Goal: Task Accomplishment & Management: Complete application form

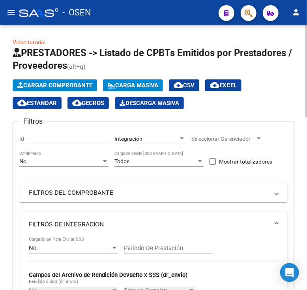
click at [50, 81] on button "Cargar Comprobante" at bounding box center [55, 85] width 84 height 12
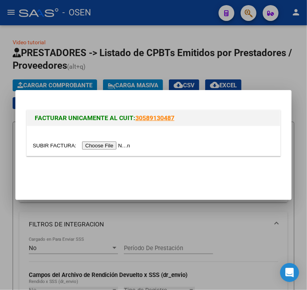
click at [93, 147] on input "file" at bounding box center [83, 145] width 100 height 8
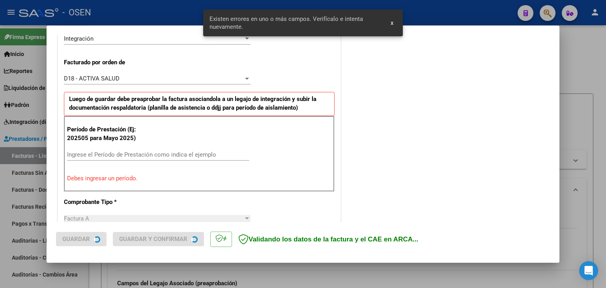
scroll to position [206, 0]
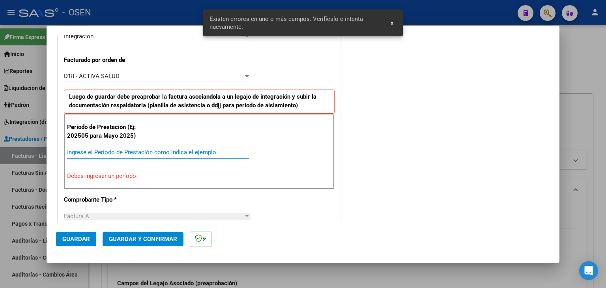
click at [118, 152] on input "Ingrese el Período de Prestación como indica el ejemplo" at bounding box center [158, 152] width 182 height 7
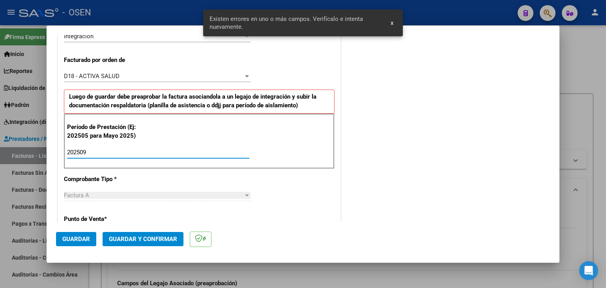
type input "202509"
click at [60, 239] on button "Guardar" at bounding box center [76, 239] width 40 height 14
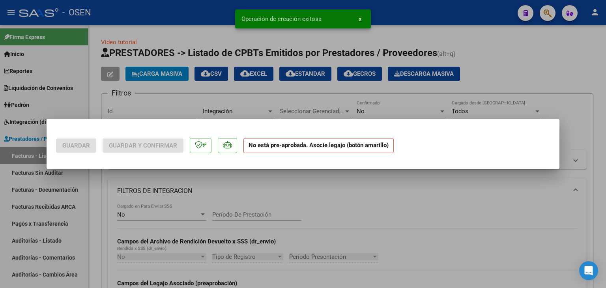
scroll to position [0, 0]
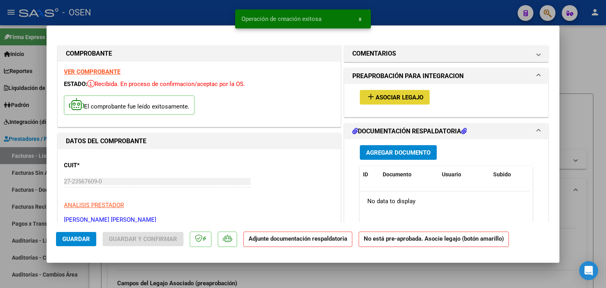
click at [307, 93] on button "add Asociar Legajo" at bounding box center [395, 97] width 70 height 15
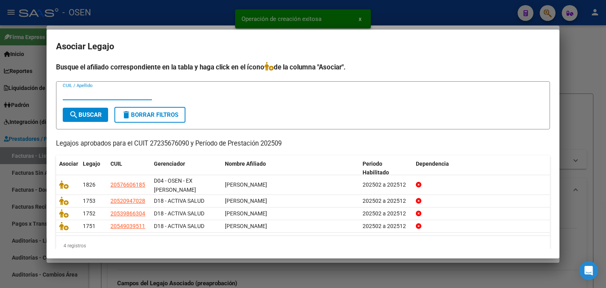
click at [307, 50] on div at bounding box center [303, 144] width 606 height 288
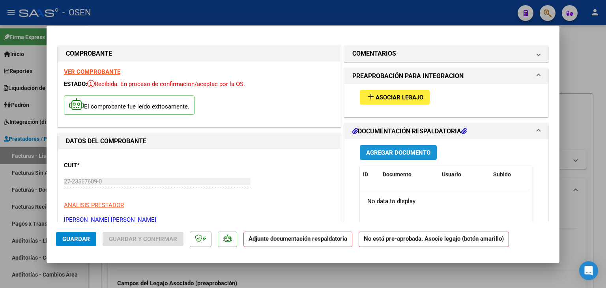
click at [307, 146] on button "Agregar Documento" at bounding box center [398, 152] width 77 height 15
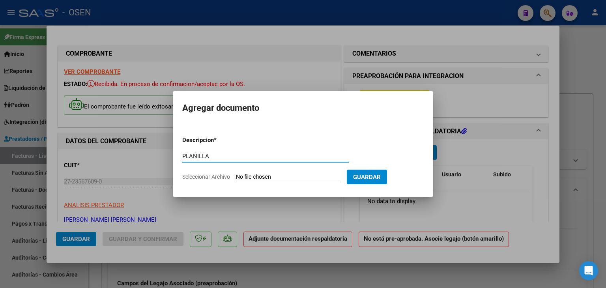
type input "PLANILLA"
click at [236, 174] on input "Seleccionar Archivo" at bounding box center [288, 178] width 105 height 8
type input "C:\fakepath\ASIST SAIE sept NUÑEZ DAIAN.pdf"
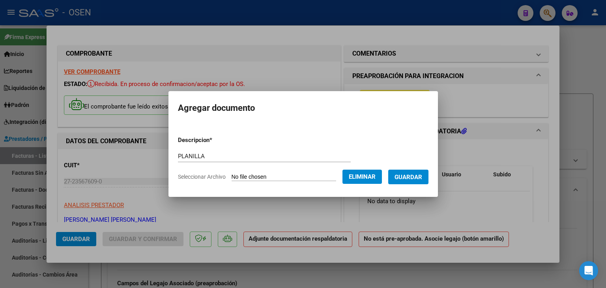
click at [307, 182] on button "Guardar" at bounding box center [409, 177] width 40 height 15
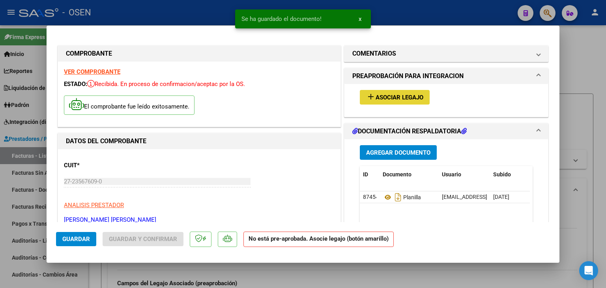
click at [307, 103] on button "add Asociar Legajo" at bounding box center [395, 97] width 70 height 15
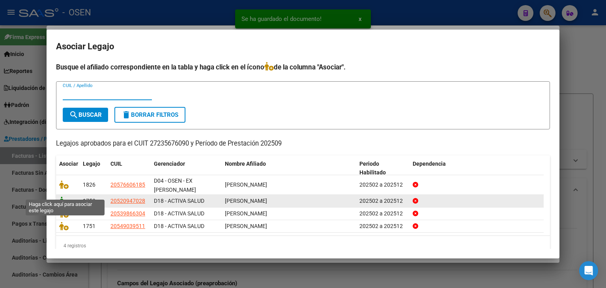
click at [65, 197] on icon at bounding box center [63, 201] width 9 height 9
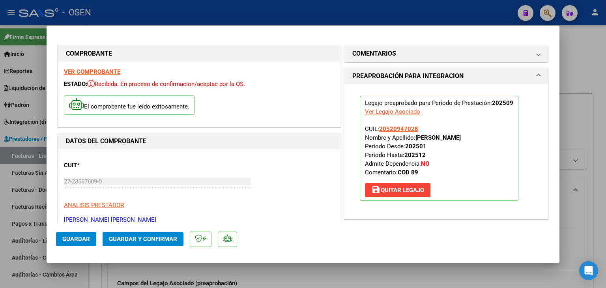
click at [73, 242] on span "Guardar" at bounding box center [76, 239] width 28 height 7
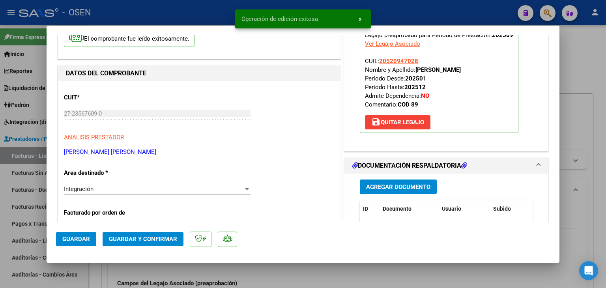
scroll to position [79, 0]
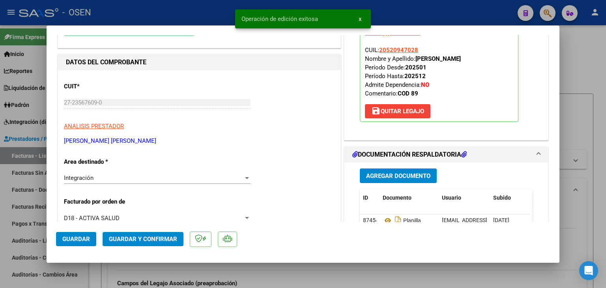
click at [98, 269] on div at bounding box center [303, 144] width 606 height 288
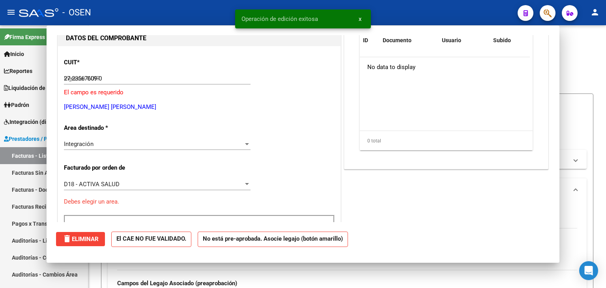
type input "$ 0,00"
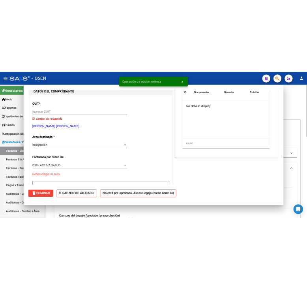
scroll to position [84, 0]
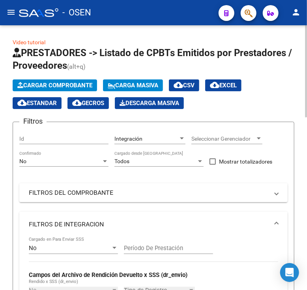
click at [28, 80] on button "Cargar Comprobante" at bounding box center [55, 85] width 84 height 12
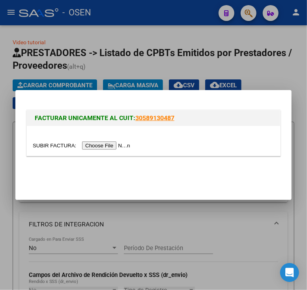
click at [98, 144] on input "file" at bounding box center [83, 145] width 100 height 8
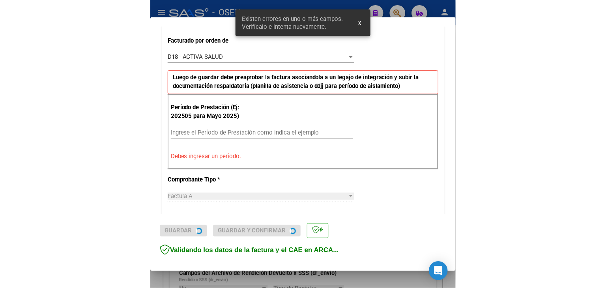
scroll to position [220, 0]
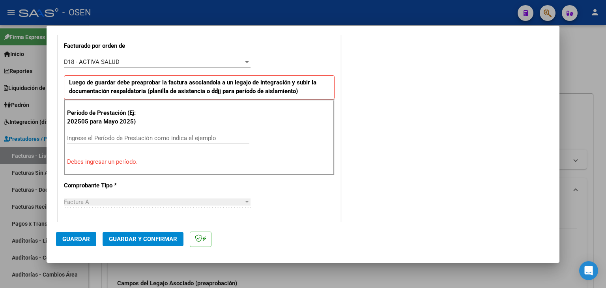
click at [96, 139] on input "Ingrese el Período de Prestación como indica el ejemplo" at bounding box center [158, 138] width 182 height 7
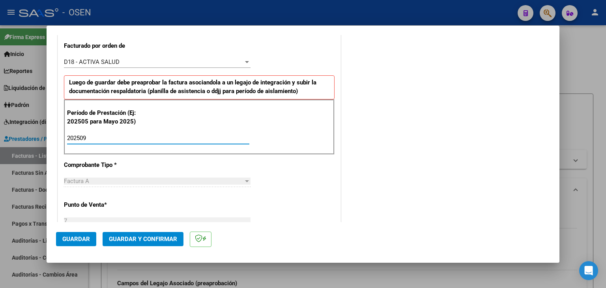
type input "202509"
click at [79, 238] on span "Guardar" at bounding box center [76, 239] width 28 height 7
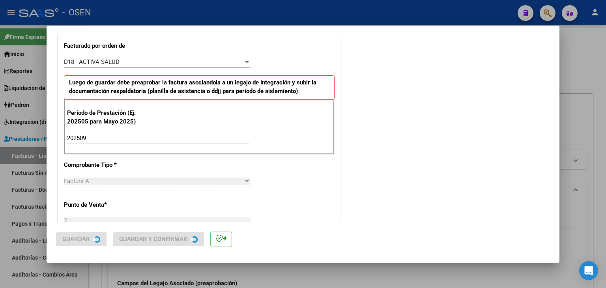
scroll to position [0, 0]
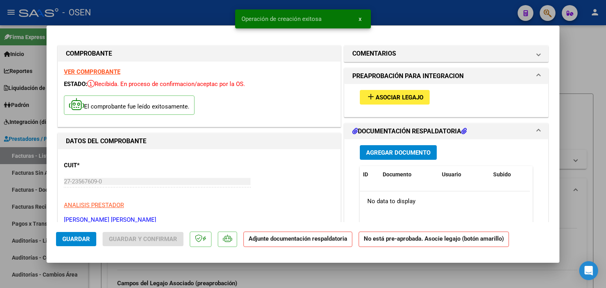
click at [307, 98] on span "Asociar Legajo" at bounding box center [400, 97] width 48 height 7
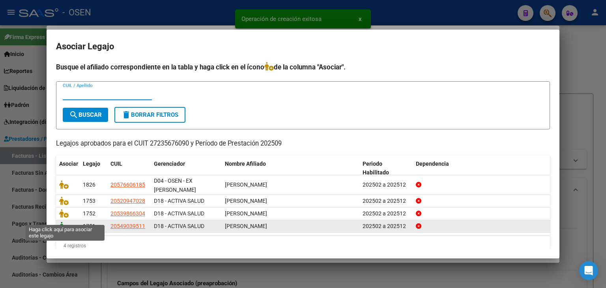
click at [65, 222] on icon at bounding box center [63, 226] width 9 height 9
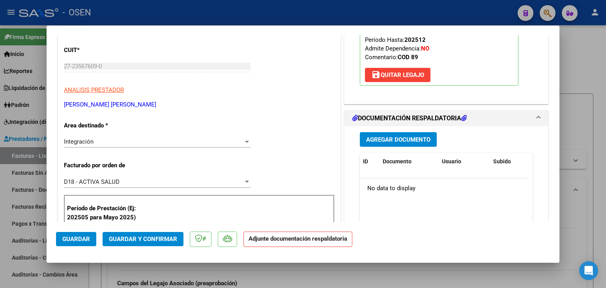
scroll to position [118, 0]
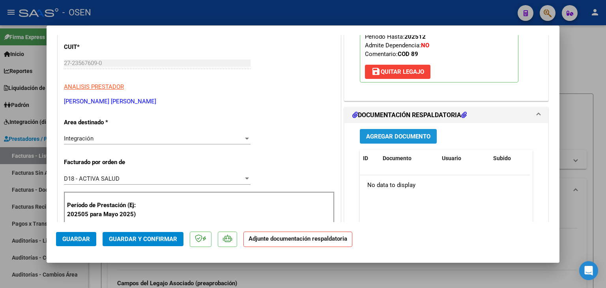
click at [307, 140] on button "Agregar Documento" at bounding box center [398, 136] width 77 height 15
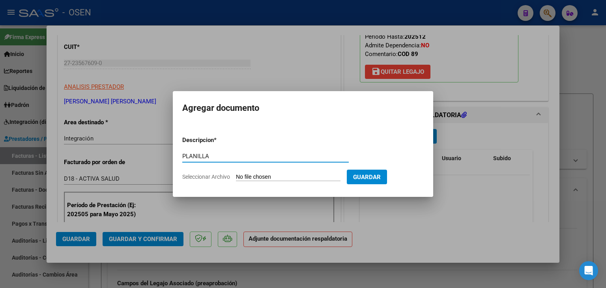
type input "PLANILLA"
click at [236, 174] on input "Seleccionar Archivo" at bounding box center [288, 178] width 105 height 8
type input "C:\fakepath\ASIST SAIE SEPT ALEXIS HOGAS BAEZ.pdf"
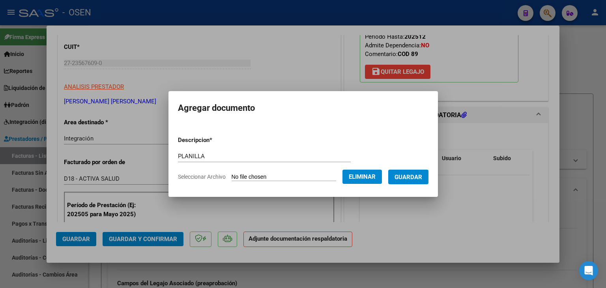
click at [307, 180] on span "Guardar" at bounding box center [409, 177] width 28 height 7
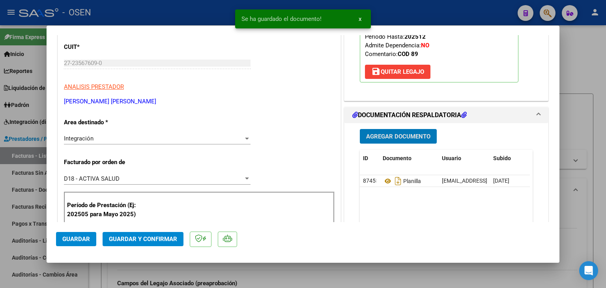
click at [72, 239] on span "Guardar" at bounding box center [76, 239] width 28 height 7
click at [95, 272] on div at bounding box center [303, 144] width 606 height 288
type input "$ 0,00"
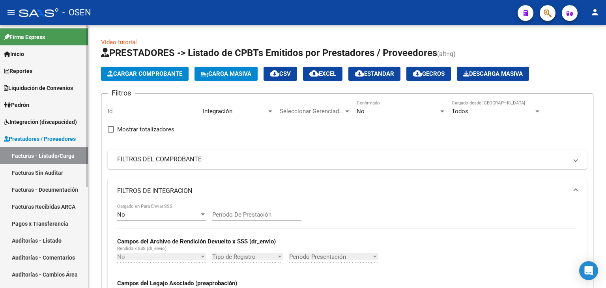
click at [40, 116] on link "Integración (discapacidad)" at bounding box center [44, 121] width 88 height 17
click at [35, 127] on link "Integración (discapacidad)" at bounding box center [44, 121] width 88 height 17
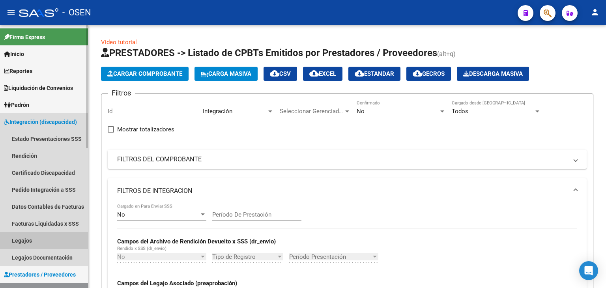
click at [27, 242] on link "Legajos" at bounding box center [44, 240] width 88 height 17
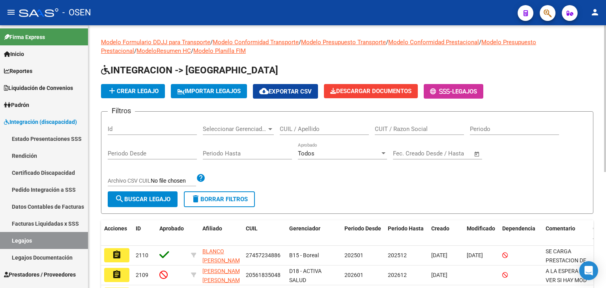
click at [307, 127] on input "CUIL / Apellido" at bounding box center [324, 129] width 89 height 7
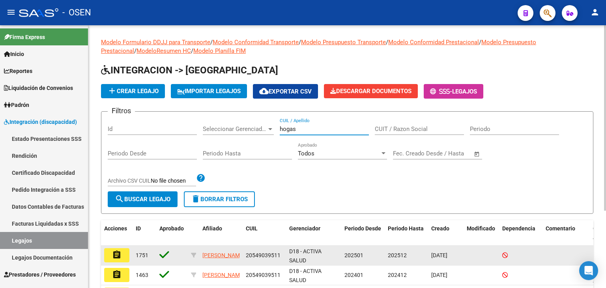
type input "hogas"
click at [122, 256] on button "assignment" at bounding box center [116, 255] width 25 height 14
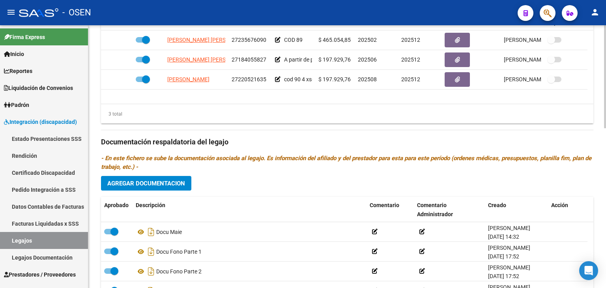
scroll to position [407, 0]
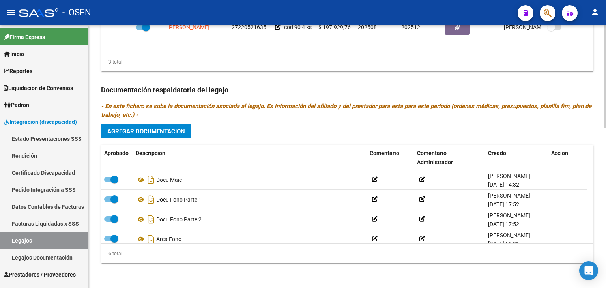
click at [178, 133] on span "Agregar Documentacion" at bounding box center [146, 131] width 78 height 7
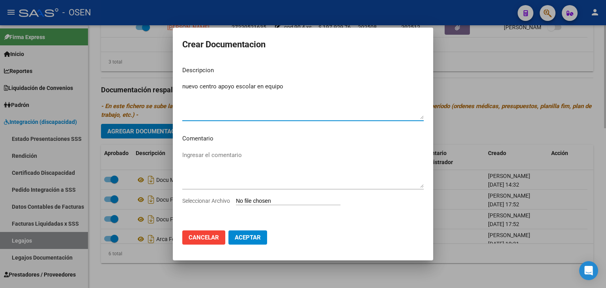
type textarea "nuevo centro apoyo escolar en equipo"
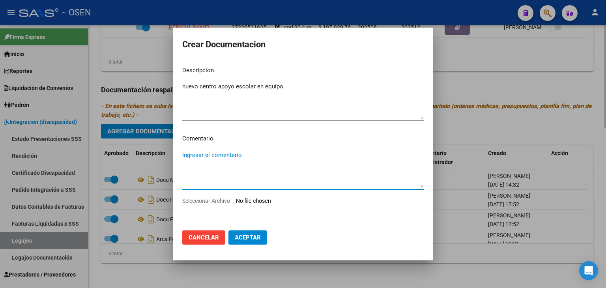
click at [236, 198] on input "Seleccionar Archivo" at bounding box center [288, 202] width 105 height 8
type input "C:\fakepath\Nuevo Prestador mod.d.apoyo a la int..pdf"
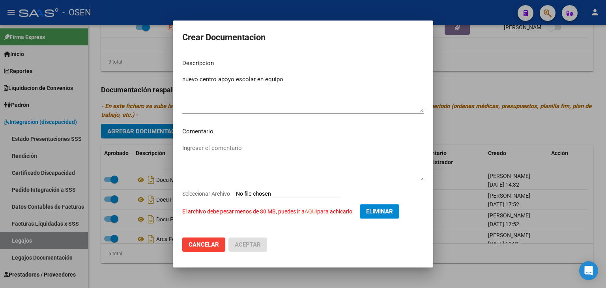
click at [307, 212] on link "AQUI" at bounding box center [311, 211] width 13 height 6
drag, startPoint x: 393, startPoint y: 214, endPoint x: 386, endPoint y: 212, distance: 6.9
click at [307, 214] on span "Eliminar" at bounding box center [379, 211] width 27 height 7
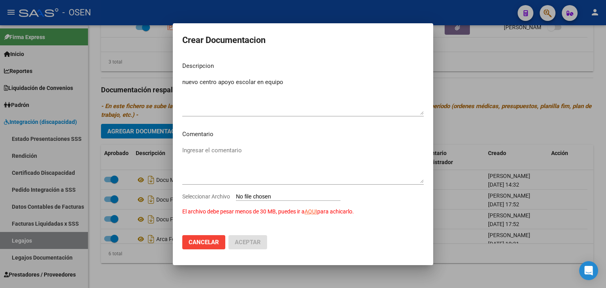
click at [269, 196] on input "Seleccionar Archivo El archivo debe pesar menos de 30 MB, puedes ir a AQUI para…" at bounding box center [288, 197] width 105 height 8
type input "C:\fakepath\Nuevo Prestador mod.d.apoyo a la int. (1).pdf"
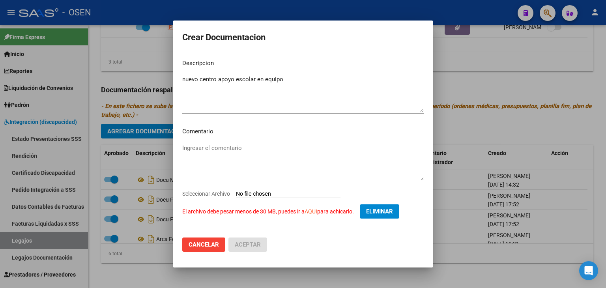
click at [215, 248] on span "Cancelar" at bounding box center [204, 244] width 30 height 7
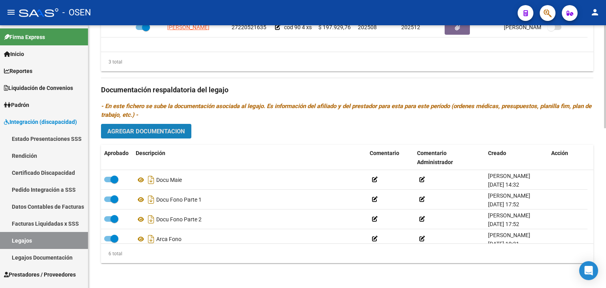
click at [175, 130] on span "Agregar Documentacion" at bounding box center [146, 131] width 78 height 7
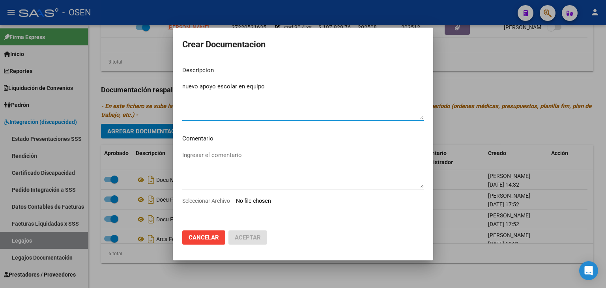
type textarea "nuevo apoyo escolar en equipo"
click at [236, 198] on input "Seleccionar Archivo" at bounding box center [288, 202] width 105 height 8
type input "C:\fakepath\Nuevo Prestador mod.d.apoyo a la int. (2).pdf"
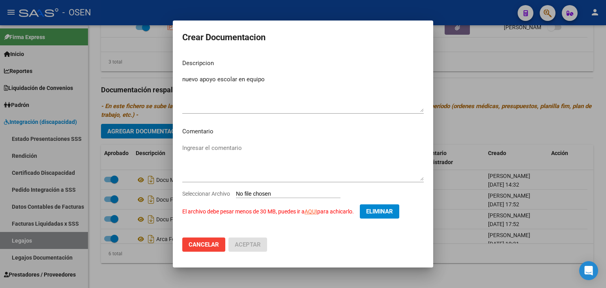
drag, startPoint x: 377, startPoint y: 209, endPoint x: 387, endPoint y: 115, distance: 94.8
click at [307, 208] on span "Eliminar" at bounding box center [379, 211] width 27 height 7
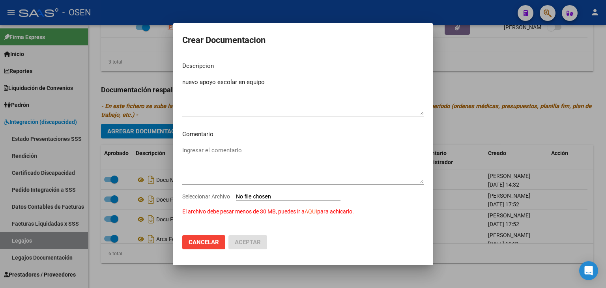
click at [214, 241] on span "Cancelar" at bounding box center [204, 242] width 30 height 7
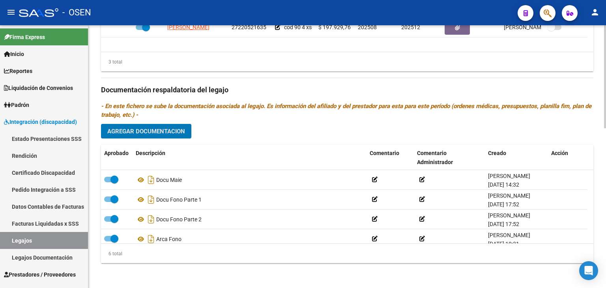
click at [168, 129] on span "Agregar Documentacion" at bounding box center [146, 131] width 78 height 7
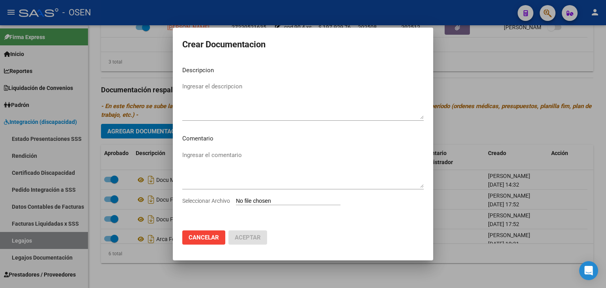
click at [251, 198] on input "Seleccionar Archivo" at bounding box center [288, 202] width 105 height 8
type input "C:\fakepath\Nuevo Prestador mod.d.apoyo a la int. (3).pdf"
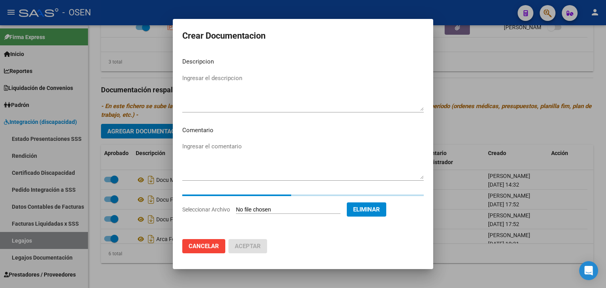
click at [227, 83] on textarea "Ingresar el descripcion" at bounding box center [303, 92] width 242 height 37
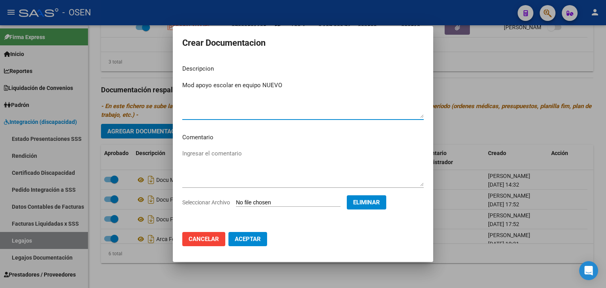
type textarea "Mod apoyo escolar en equipo NUEVO"
click at [245, 241] on span "Aceptar" at bounding box center [248, 239] width 26 height 7
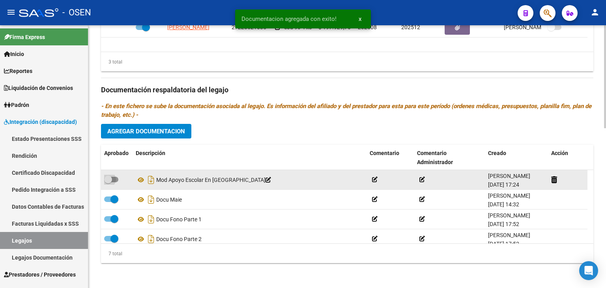
click at [118, 177] on label at bounding box center [111, 179] width 14 height 9
click at [108, 182] on input "checkbox" at bounding box center [108, 182] width 0 height 0
checkbox input "true"
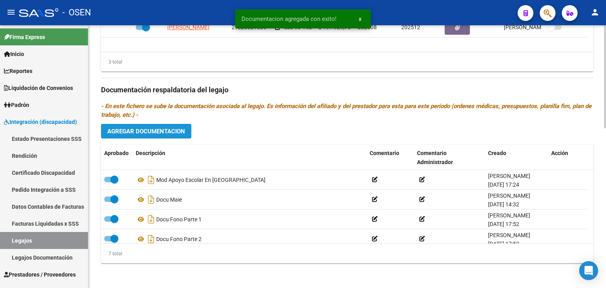
click at [124, 135] on button "Agregar Documentacion" at bounding box center [146, 131] width 90 height 15
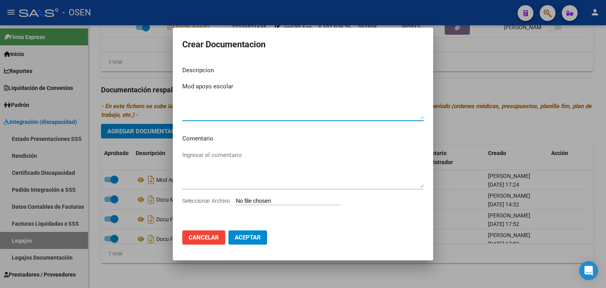
type textarea "Mod apoyo escolar"
click at [201, 237] on span "Cancelar" at bounding box center [204, 237] width 30 height 7
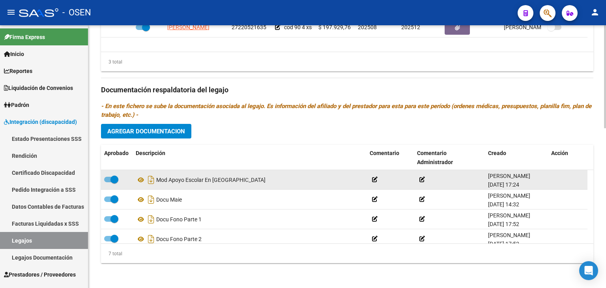
drag, startPoint x: 250, startPoint y: 182, endPoint x: 158, endPoint y: 182, distance: 91.2
click at [158, 182] on div "Mod Apoyo Escolar En Equipo Nuevo" at bounding box center [250, 180] width 228 height 13
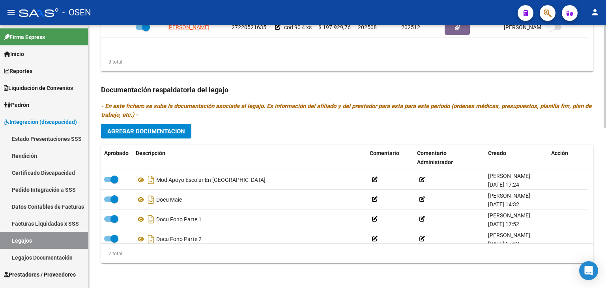
copy div "Mod Apoyo Escolar En Equipo Nuevo"
click at [167, 131] on span "Agregar Documentacion" at bounding box center [146, 131] width 78 height 7
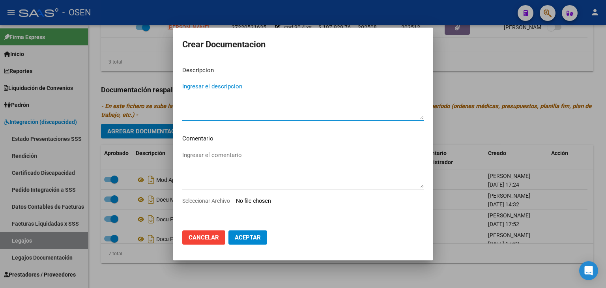
click at [216, 103] on textarea "Ingresar el descripcion" at bounding box center [303, 100] width 242 height 37
type textarea "Mod Apoyo Escolar En Equipo Nuevo (parte 2)"
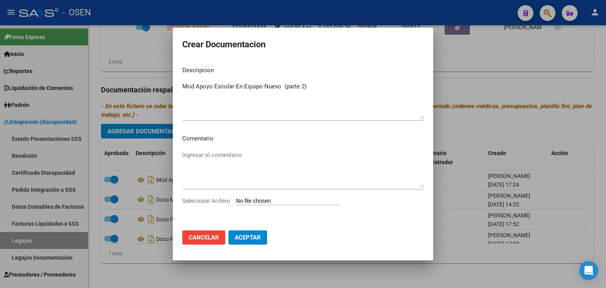
click at [275, 204] on input "Seleccionar Archivo" at bounding box center [288, 202] width 105 height 8
click at [289, 200] on input "Seleccionar Archivo" at bounding box center [288, 202] width 105 height 8
type input "C:\fakepath\Nuevo Prestador mod.d.apoyo a la int. (2) (1).pdf"
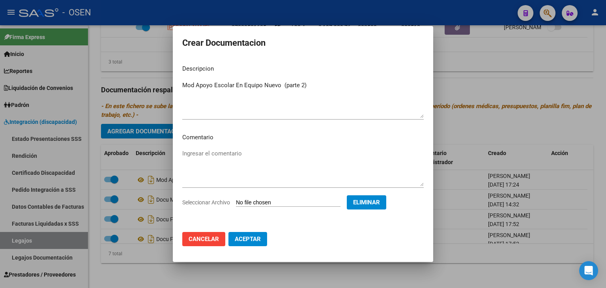
click at [244, 242] on span "Aceptar" at bounding box center [248, 239] width 26 height 7
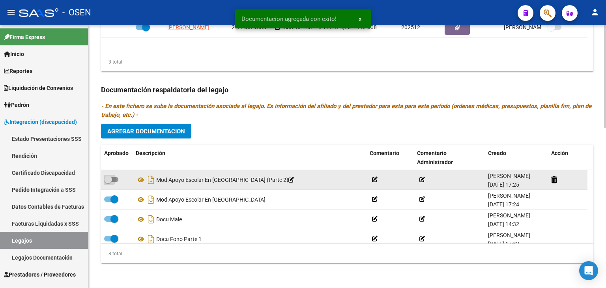
click at [113, 179] on span at bounding box center [111, 180] width 14 height 6
click at [108, 182] on input "checkbox" at bounding box center [108, 182] width 0 height 0
checkbox input "true"
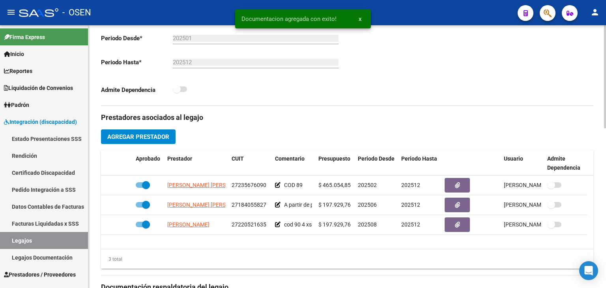
scroll to position [0, 0]
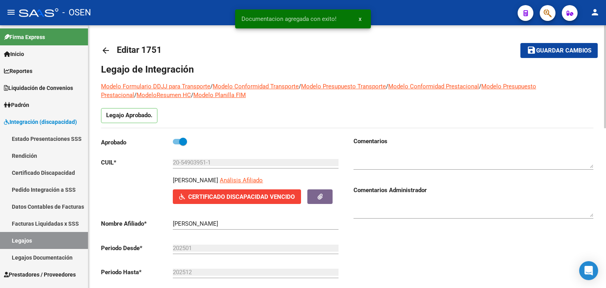
click at [307, 161] on textarea at bounding box center [474, 160] width 240 height 16
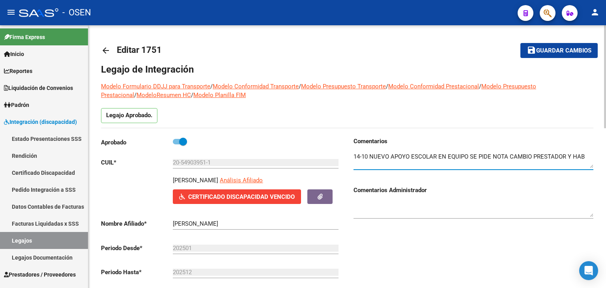
type textarea "14-10 NUEVO APOYO ESCOLAR EN EQUIPO SE PIDE NOTA CAMBIO PRESTADOR Y HAB"
click at [307, 49] on span "Guardar cambios" at bounding box center [564, 50] width 55 height 7
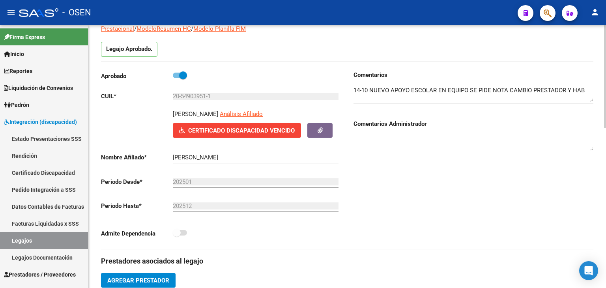
scroll to position [158, 0]
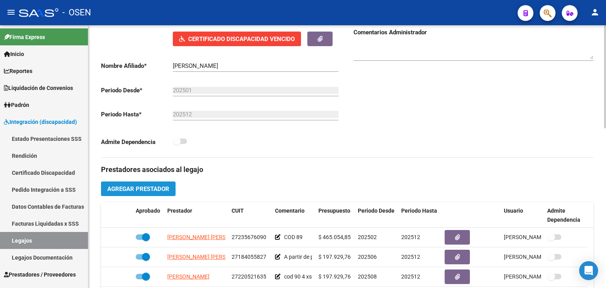
click at [163, 187] on span "Agregar Prestador" at bounding box center [138, 189] width 62 height 7
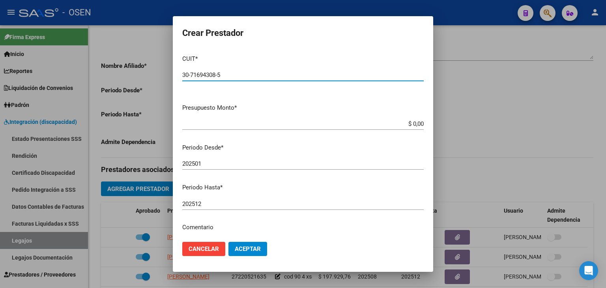
type input "30-71694308-5"
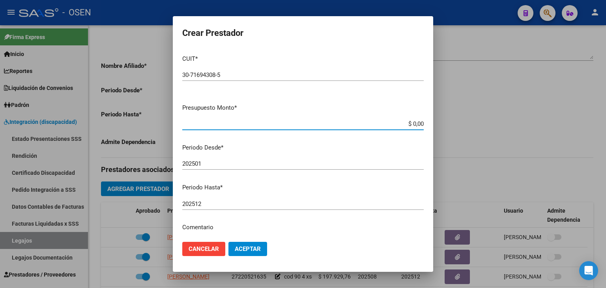
paste input "475,830.36"
type input "$ 475.830,36"
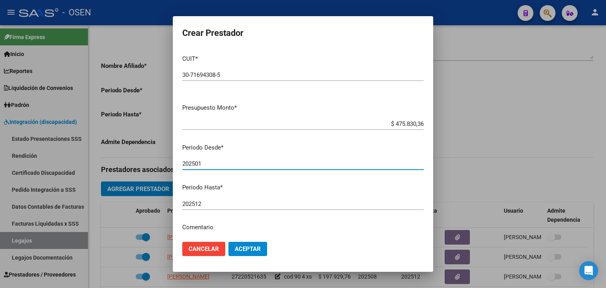
drag, startPoint x: 107, startPoint y: 162, endPoint x: 101, endPoint y: 162, distance: 5.5
click at [101, 162] on div "Crear Prestador CUIT * 30-71694308-5 Ingresar CUIT ARCA Padrón Presupuesto Mont…" at bounding box center [303, 144] width 606 height 288
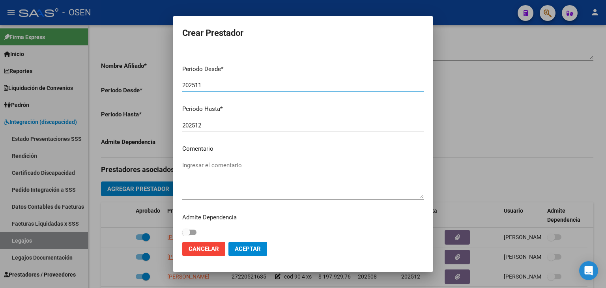
scroll to position [79, 0]
type input "202511"
click at [262, 248] on button "Aceptar" at bounding box center [248, 249] width 39 height 14
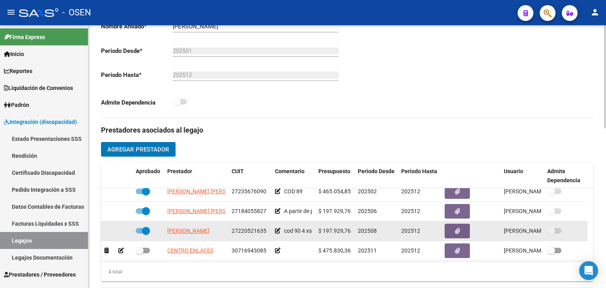
scroll to position [8, 0]
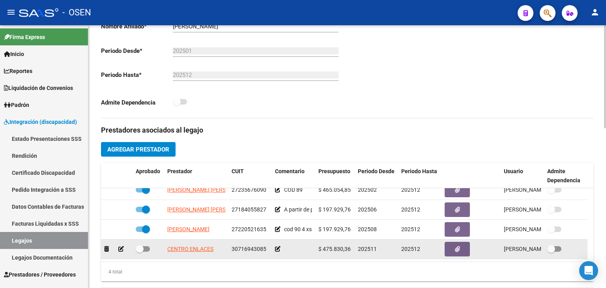
drag, startPoint x: 263, startPoint y: 252, endPoint x: 228, endPoint y: 248, distance: 35.3
click at [229, 248] on datatable-body-cell "30716943085" at bounding box center [250, 249] width 43 height 19
copy span "30716943085"
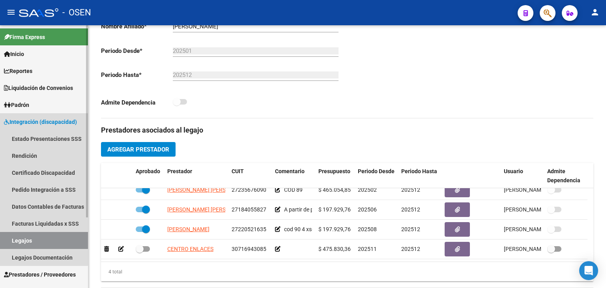
click at [20, 120] on span "Integración (discapacidad)" at bounding box center [40, 122] width 73 height 9
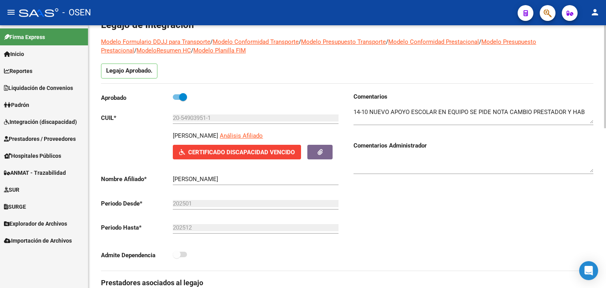
scroll to position [0, 0]
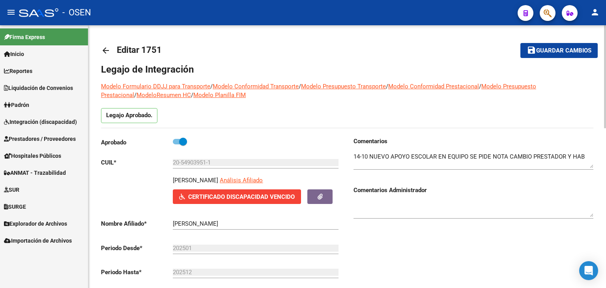
click at [307, 51] on mat-toolbar-row "save Guardar cambios" at bounding box center [546, 50] width 104 height 25
click at [307, 57] on button "save Guardar cambios" at bounding box center [559, 50] width 77 height 15
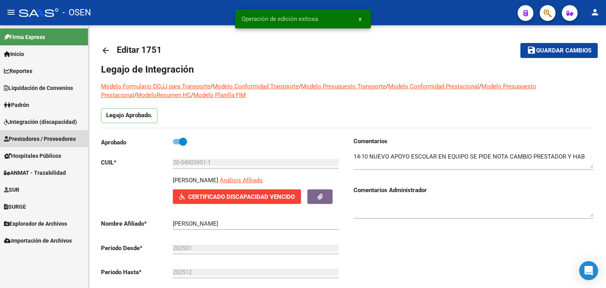
click at [38, 141] on span "Prestadores / Proveedores" at bounding box center [40, 139] width 72 height 9
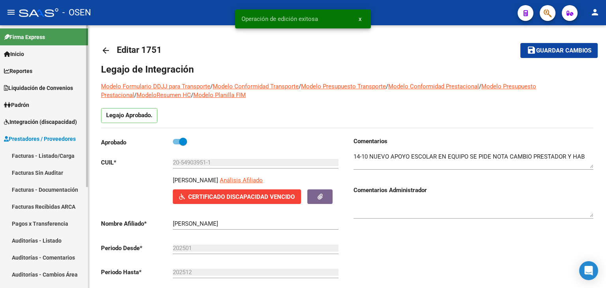
click at [37, 158] on link "Facturas - Listado/Carga" at bounding box center [44, 155] width 88 height 17
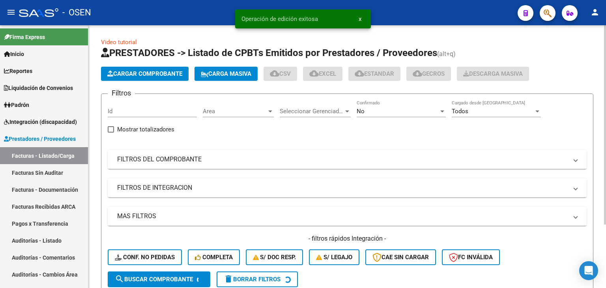
click at [307, 113] on div "No" at bounding box center [398, 111] width 82 height 7
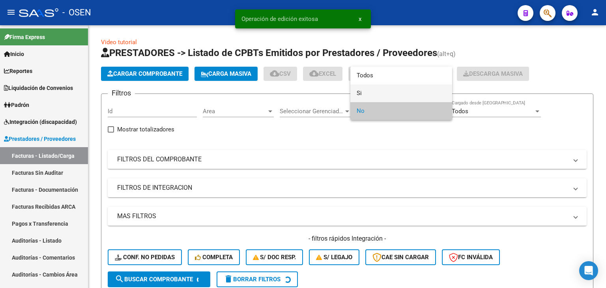
click at [307, 91] on span "Si" at bounding box center [401, 93] width 89 height 18
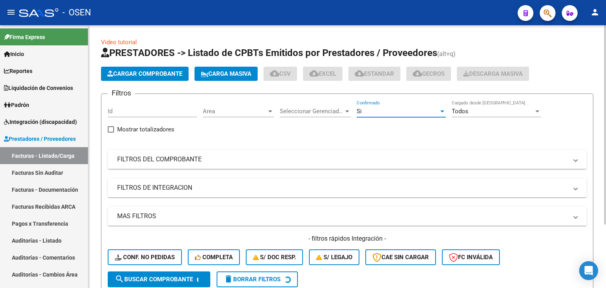
click at [219, 106] on div "Area Area" at bounding box center [238, 108] width 71 height 17
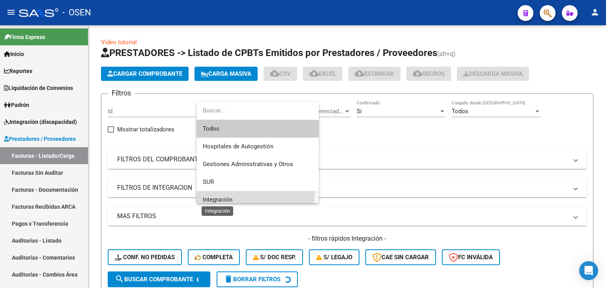
click at [215, 196] on span "Integración" at bounding box center [218, 199] width 30 height 7
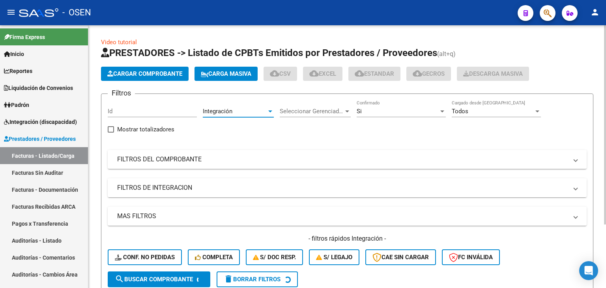
click at [188, 191] on mat-panel-title "FILTROS DE INTEGRACION" at bounding box center [342, 188] width 451 height 9
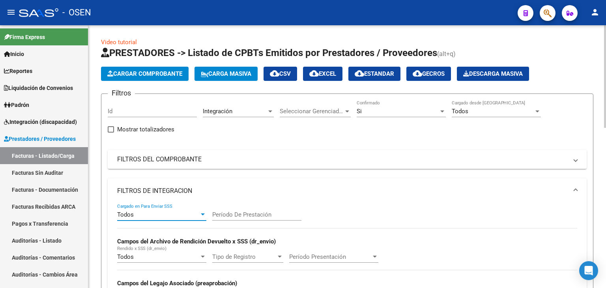
click at [169, 214] on div "Todos" at bounding box center [158, 214] width 82 height 7
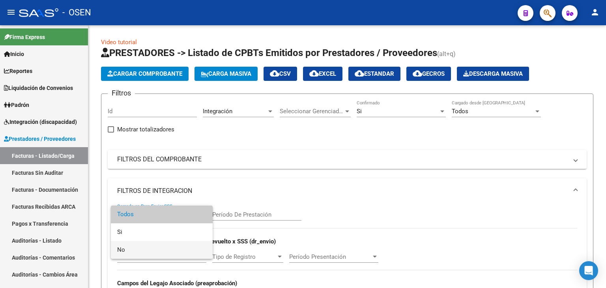
click at [158, 247] on span "No" at bounding box center [161, 250] width 89 height 18
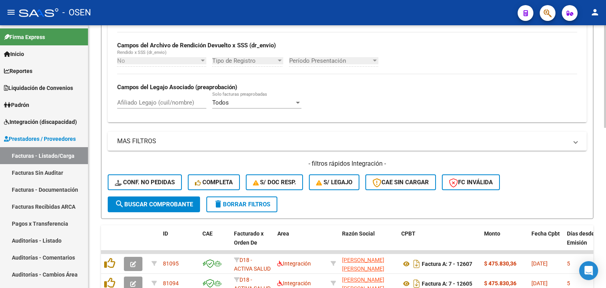
scroll to position [197, 0]
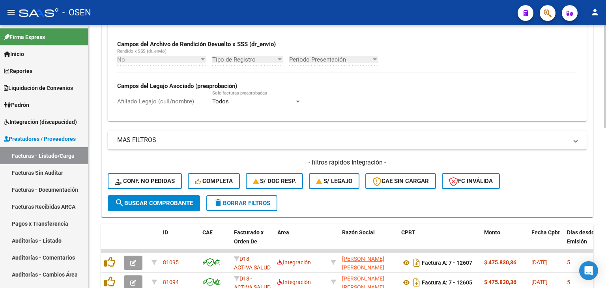
click at [150, 204] on span "search Buscar Comprobante" at bounding box center [154, 203] width 78 height 7
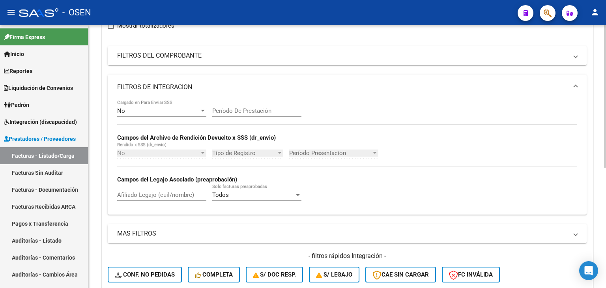
scroll to position [0, 0]
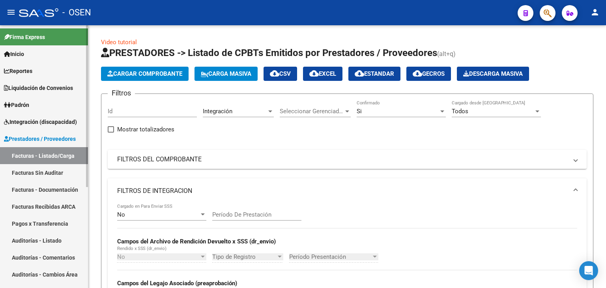
click at [32, 118] on span "Integración (discapacidad)" at bounding box center [40, 122] width 73 height 9
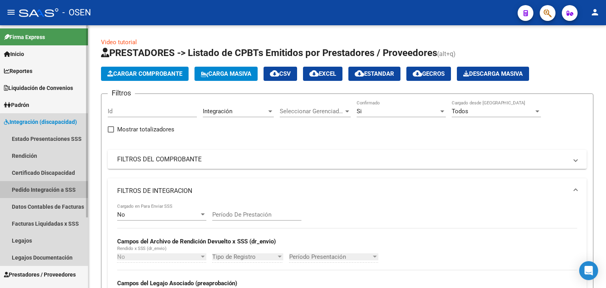
click at [46, 195] on link "Pedido Integración a SSS" at bounding box center [44, 189] width 88 height 17
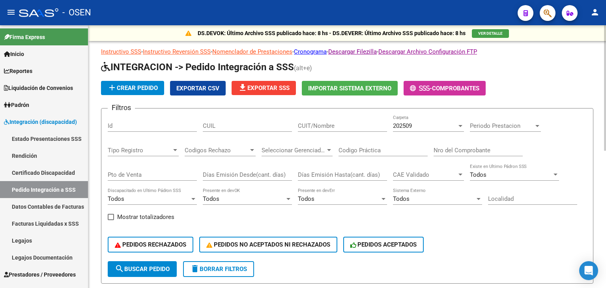
click at [268, 87] on span "file_download Exportar SSS" at bounding box center [264, 87] width 52 height 7
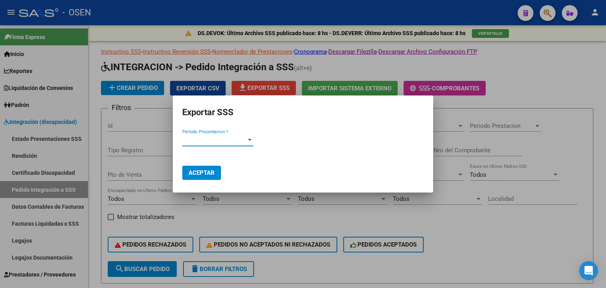
click at [215, 142] on span "Periodo Presentacion *" at bounding box center [214, 140] width 64 height 7
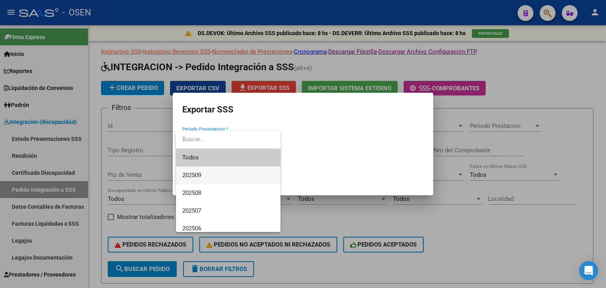
click at [220, 176] on span "202509" at bounding box center [228, 176] width 92 height 18
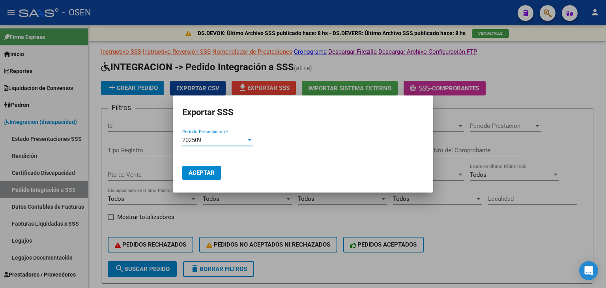
click at [199, 173] on span "Aceptar" at bounding box center [202, 172] width 26 height 7
click at [307, 78] on div at bounding box center [303, 144] width 606 height 288
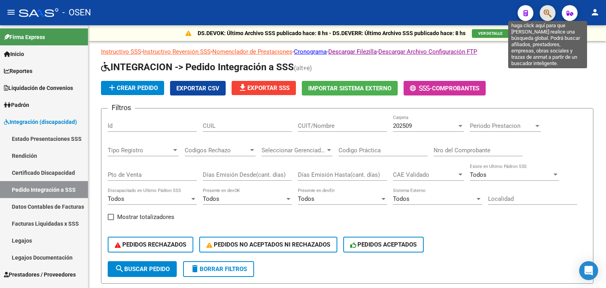
click at [307, 11] on icon "button" at bounding box center [548, 13] width 8 height 9
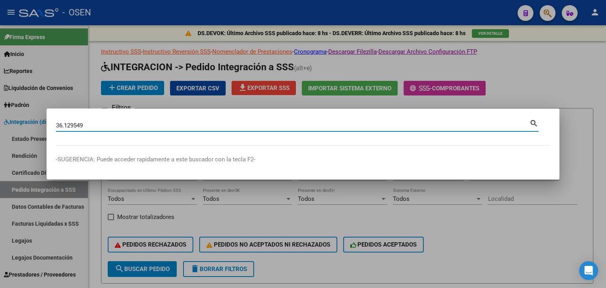
click at [64, 124] on input "36.129549" at bounding box center [293, 125] width 474 height 7
type input "36129549"
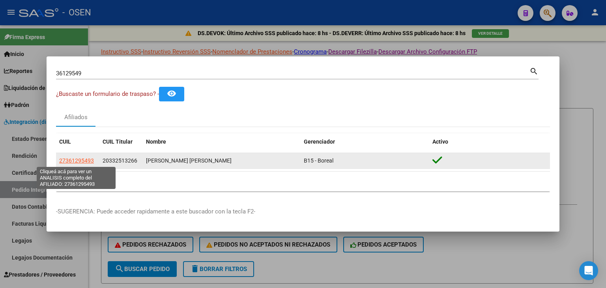
click at [86, 160] on span "27361295493" at bounding box center [76, 161] width 35 height 6
type textarea "27361295493"
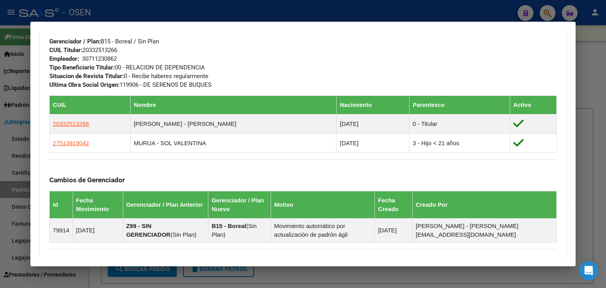
scroll to position [522, 0]
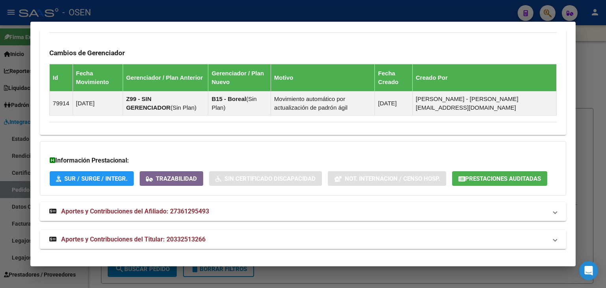
click at [307, 181] on span "Prestaciones Auditadas" at bounding box center [504, 178] width 76 height 7
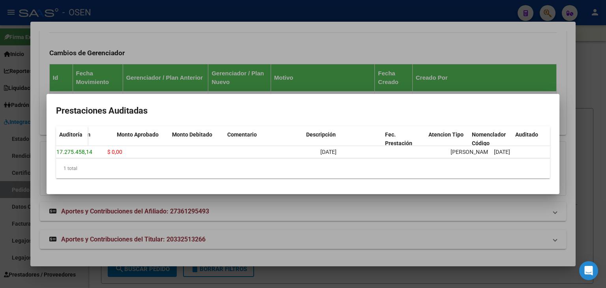
scroll to position [0, 0]
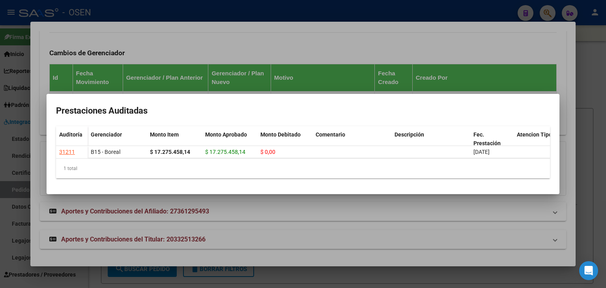
click at [307, 51] on div at bounding box center [303, 144] width 606 height 288
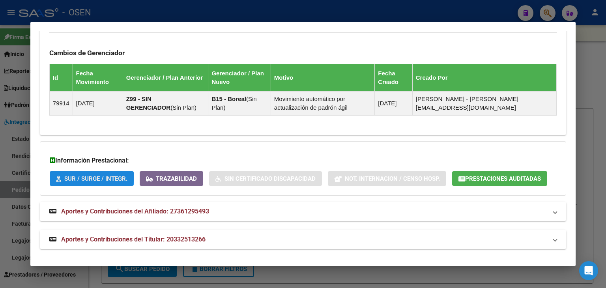
click at [85, 175] on span "SUR / SURGE / INTEGR." at bounding box center [95, 178] width 63 height 7
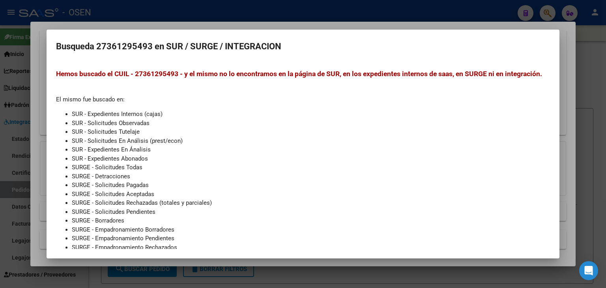
click at [235, 23] on div at bounding box center [303, 144] width 606 height 288
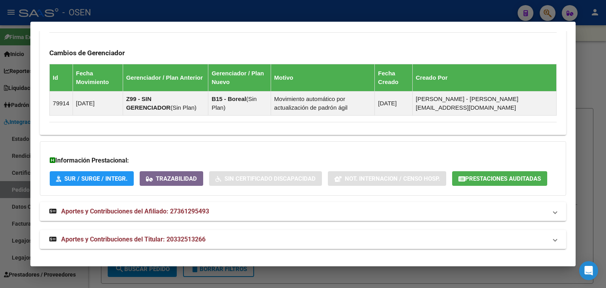
click at [175, 180] on span "Trazabilidad" at bounding box center [176, 178] width 41 height 7
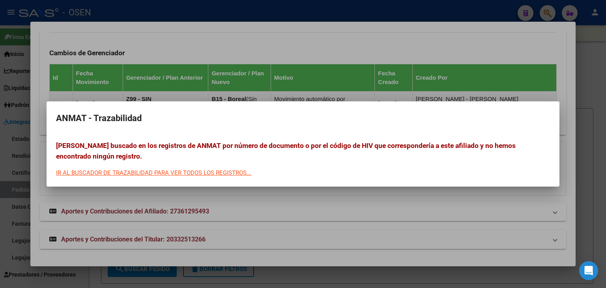
click at [265, 58] on div at bounding box center [303, 144] width 606 height 288
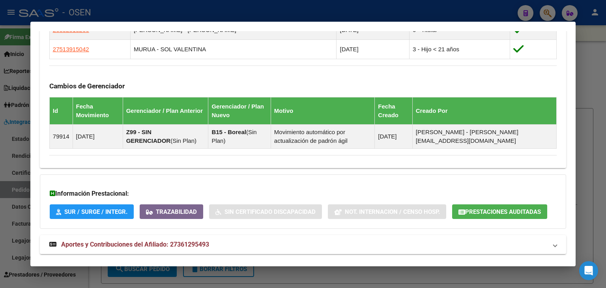
scroll to position [522, 0]
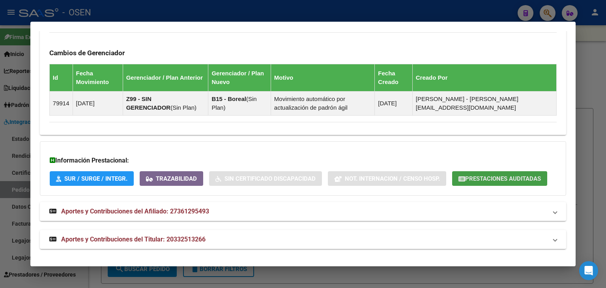
click at [307, 183] on button "Prestaciones Auditadas" at bounding box center [499, 178] width 95 height 15
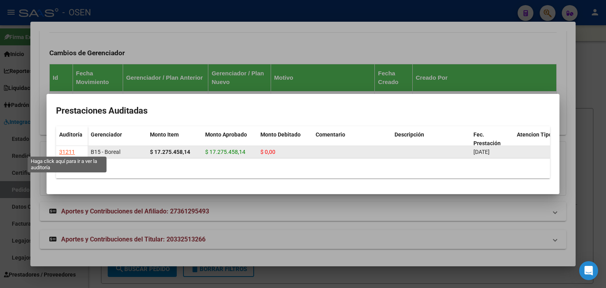
click at [69, 149] on div "31211" at bounding box center [67, 152] width 16 height 9
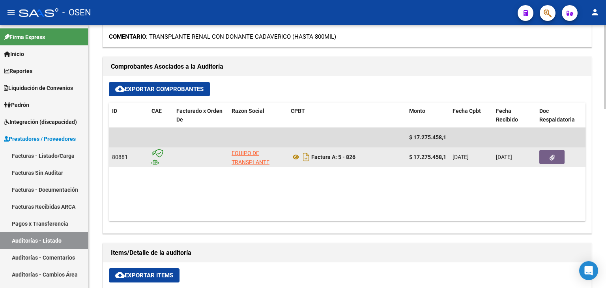
click at [307, 158] on button "button" at bounding box center [552, 157] width 25 height 14
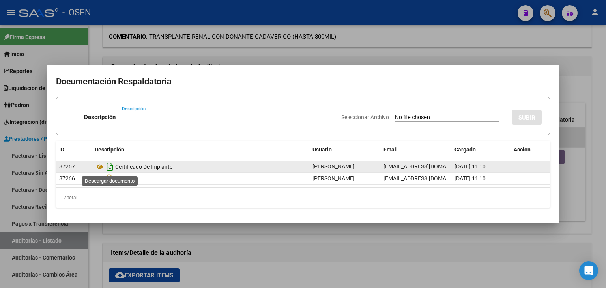
click at [109, 169] on icon "Descargar documento" at bounding box center [110, 167] width 10 height 13
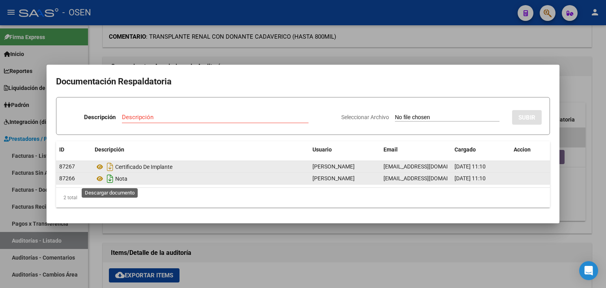
click at [109, 180] on icon "Descargar documento" at bounding box center [110, 179] width 10 height 13
click at [98, 178] on icon at bounding box center [100, 178] width 10 height 9
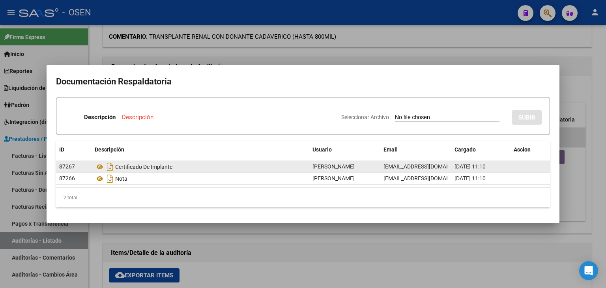
click at [307, 38] on div at bounding box center [303, 144] width 606 height 288
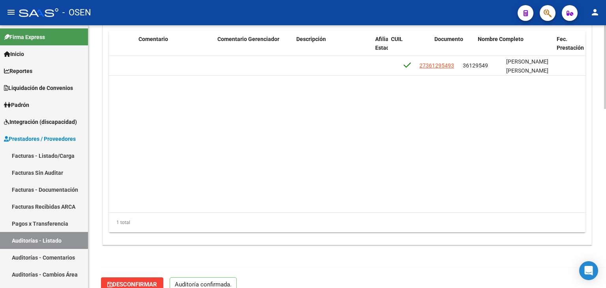
scroll to position [0, 558]
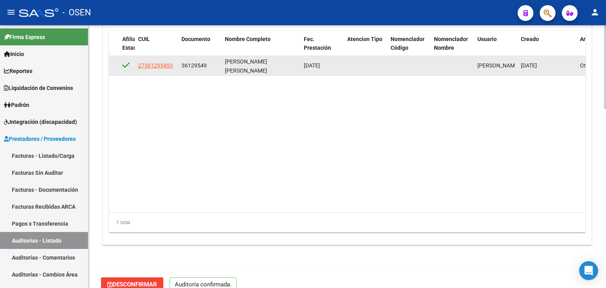
click at [225, 62] on span "ROZO JUAREZ LAURA ALEJANDRA" at bounding box center [246, 65] width 42 height 15
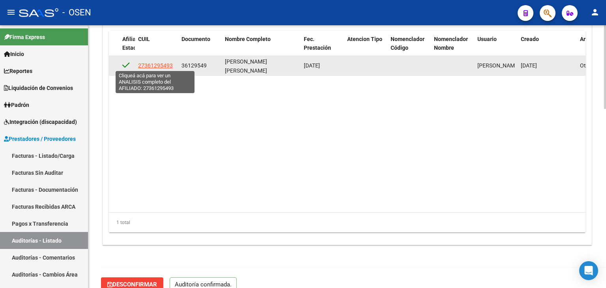
click at [156, 64] on span "27361295493" at bounding box center [155, 65] width 35 height 6
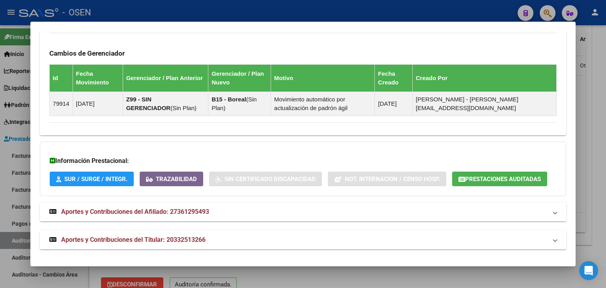
scroll to position [522, 0]
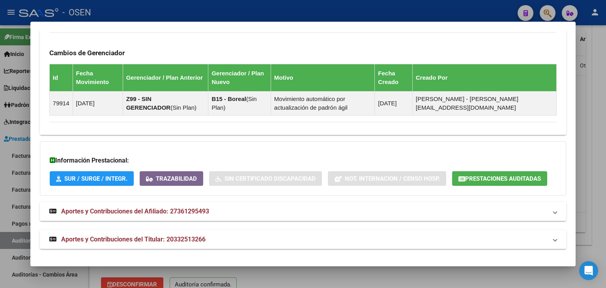
drag, startPoint x: 207, startPoint y: 146, endPoint x: 298, endPoint y: 127, distance: 92.7
click at [207, 146] on div "Información Prestacional: SUR / SURGE / INTEGR. Trazabilidad Sin Certificado Di…" at bounding box center [303, 168] width 527 height 54
click at [307, 178] on span "Prestaciones Auditadas" at bounding box center [504, 178] width 76 height 7
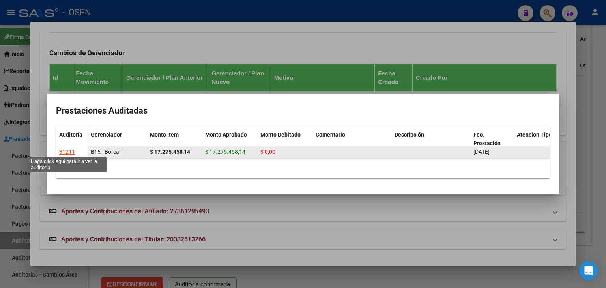
click at [63, 151] on div "31211" at bounding box center [67, 152] width 16 height 9
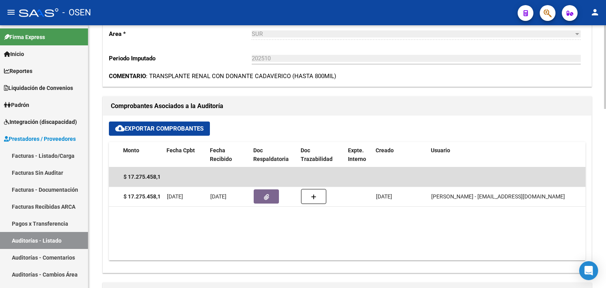
scroll to position [0, 0]
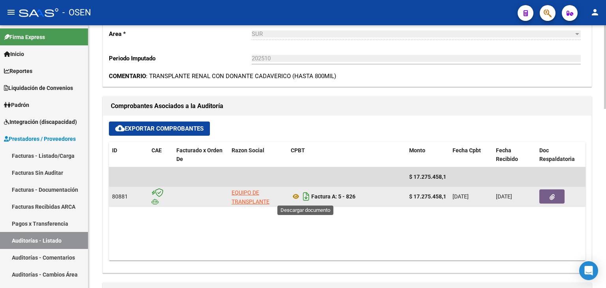
click at [306, 193] on icon "Descargar documento" at bounding box center [306, 196] width 10 height 13
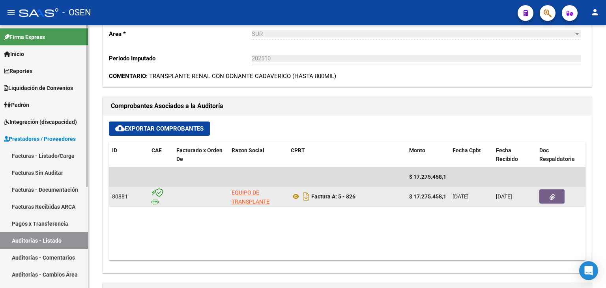
click at [36, 156] on link "Facturas - Listado/Carga" at bounding box center [44, 155] width 88 height 17
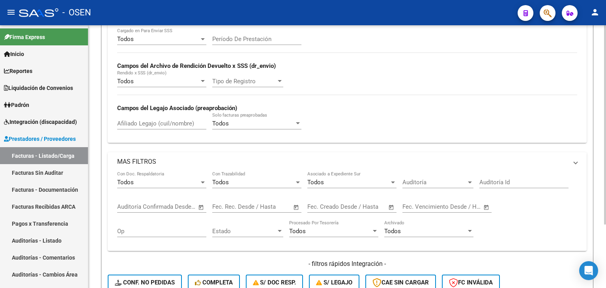
scroll to position [84, 0]
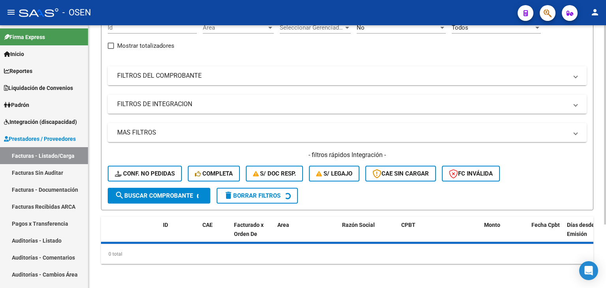
click at [306, 79] on mat-expansion-panel-header "FILTROS DEL COMPROBANTE" at bounding box center [347, 75] width 479 height 19
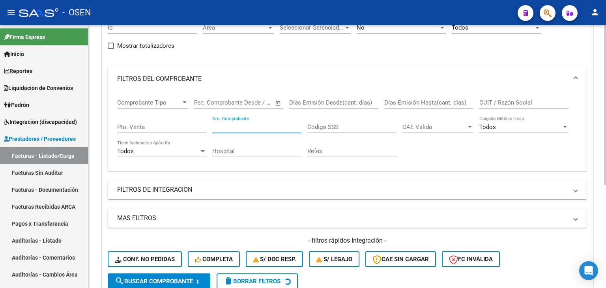
click at [236, 124] on input "Nro. Comprobante" at bounding box center [256, 127] width 89 height 7
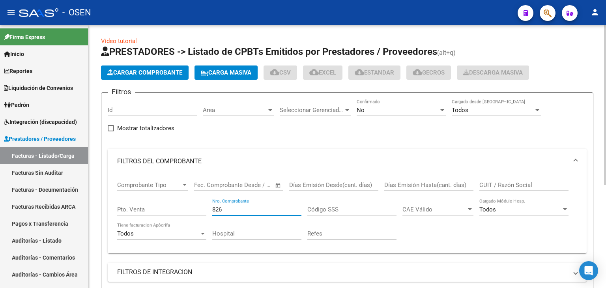
scroll to position [0, 0]
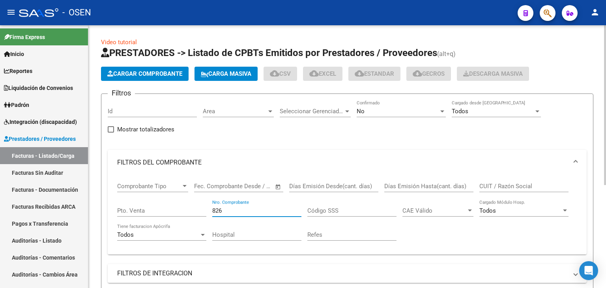
type input "826"
click at [307, 111] on div "No" at bounding box center [398, 111] width 82 height 7
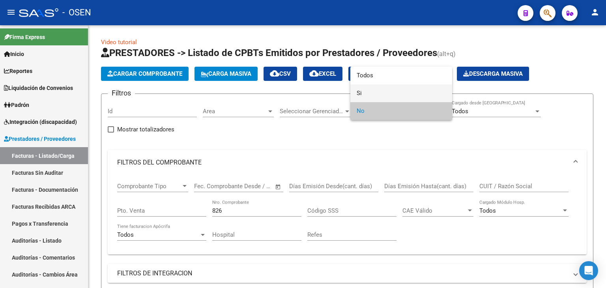
click at [307, 95] on span "Si" at bounding box center [401, 93] width 89 height 18
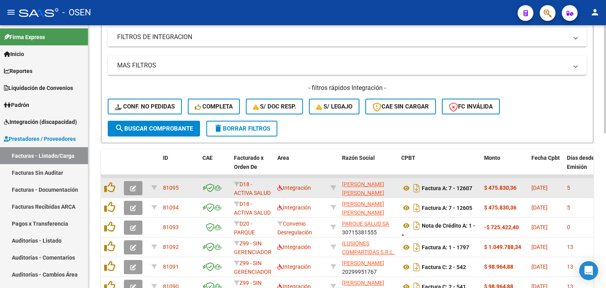
scroll to position [237, 0]
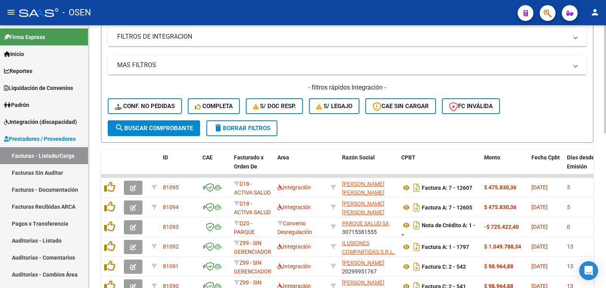
drag, startPoint x: 160, startPoint y: 127, endPoint x: 160, endPoint y: 118, distance: 9.1
click at [160, 126] on span "search Buscar Comprobante" at bounding box center [154, 128] width 78 height 7
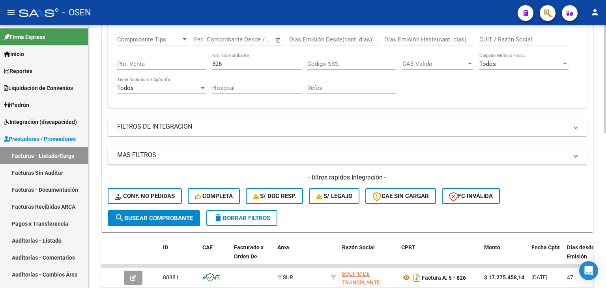
scroll to position [39, 0]
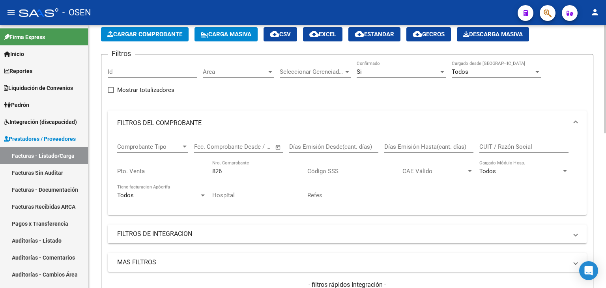
click at [250, 72] on span "Area" at bounding box center [235, 71] width 64 height 7
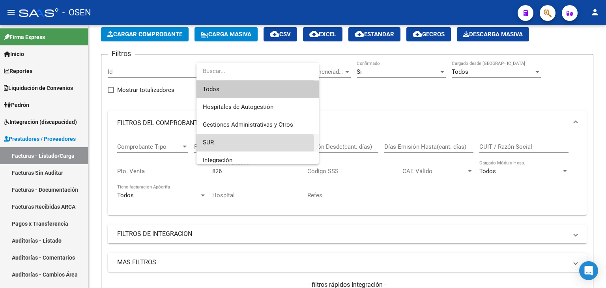
click at [245, 144] on span "SUR" at bounding box center [258, 143] width 110 height 18
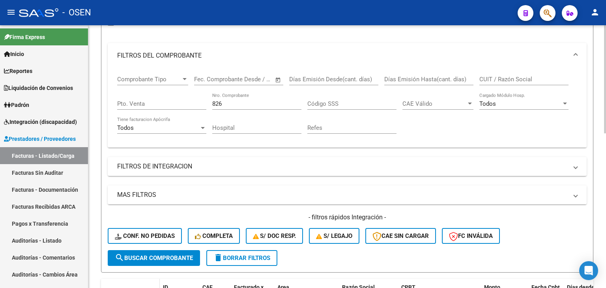
scroll to position [276, 0]
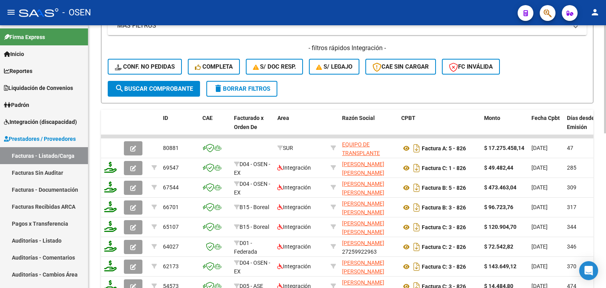
drag, startPoint x: 169, startPoint y: 86, endPoint x: 177, endPoint y: 81, distance: 9.5
click at [169, 86] on span "search Buscar Comprobante" at bounding box center [154, 88] width 78 height 7
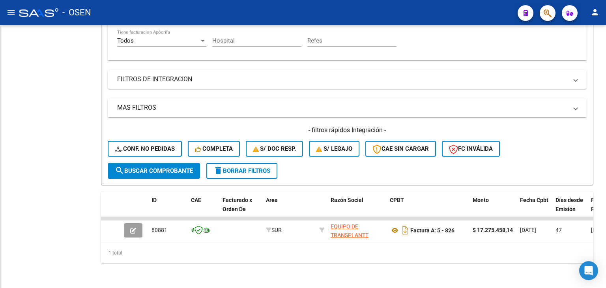
scroll to position [199, 0]
